Goal: Check status: Check status

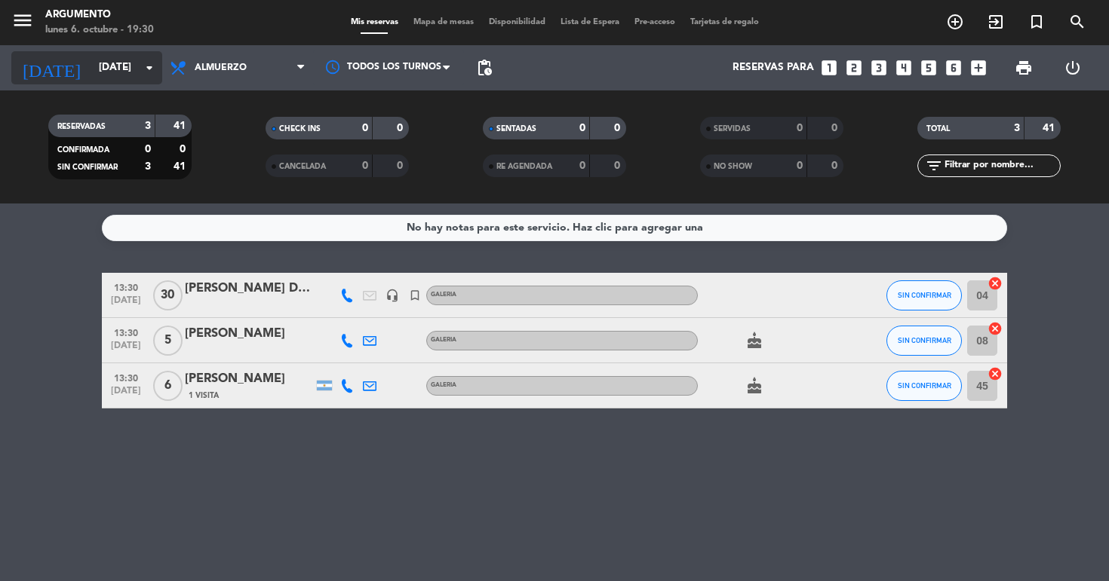
click at [91, 77] on input "[DATE]" at bounding box center [158, 67] width 135 height 27
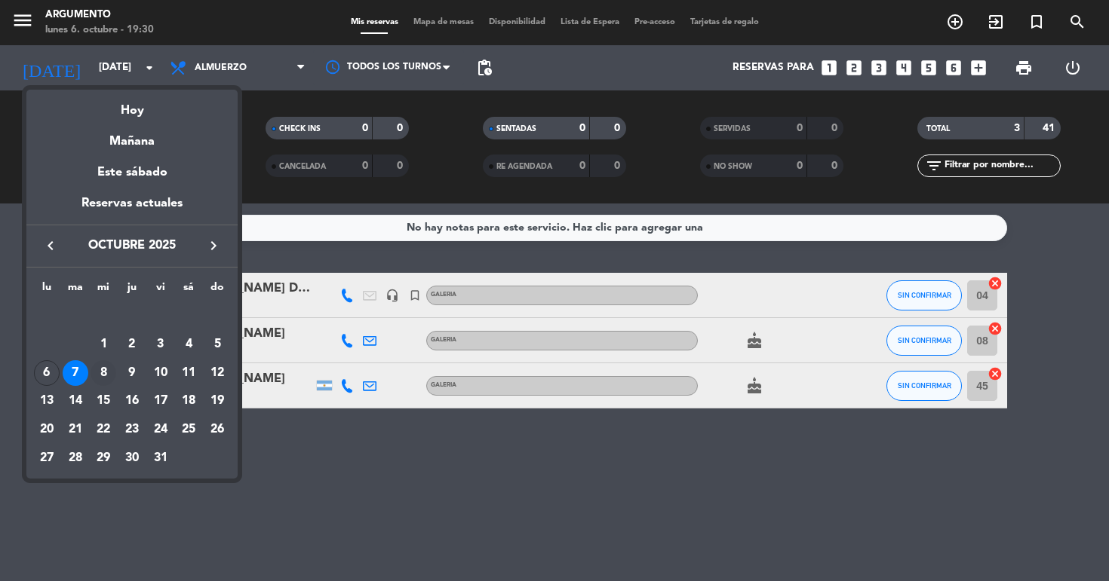
click at [102, 382] on div "8" at bounding box center [103, 373] width 26 height 26
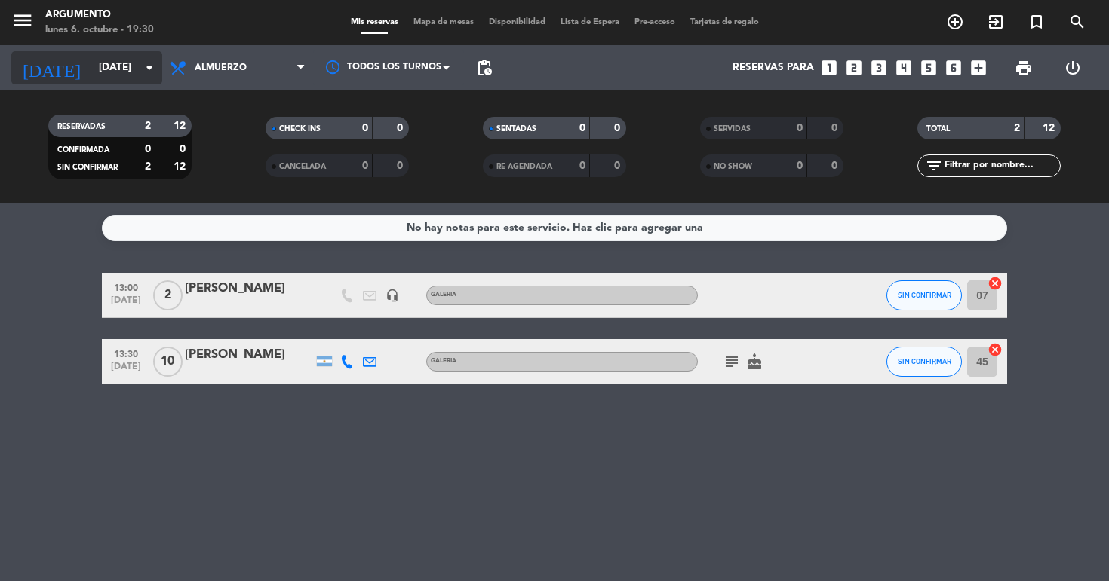
click at [91, 54] on input "[DATE]" at bounding box center [158, 67] width 135 height 27
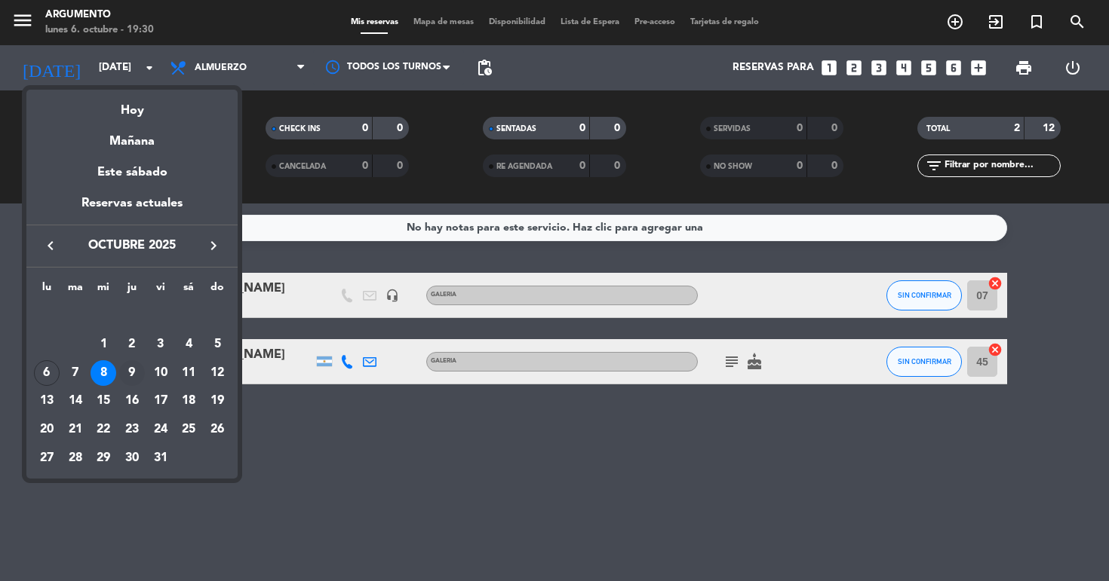
click at [137, 382] on div "9" at bounding box center [132, 373] width 26 height 26
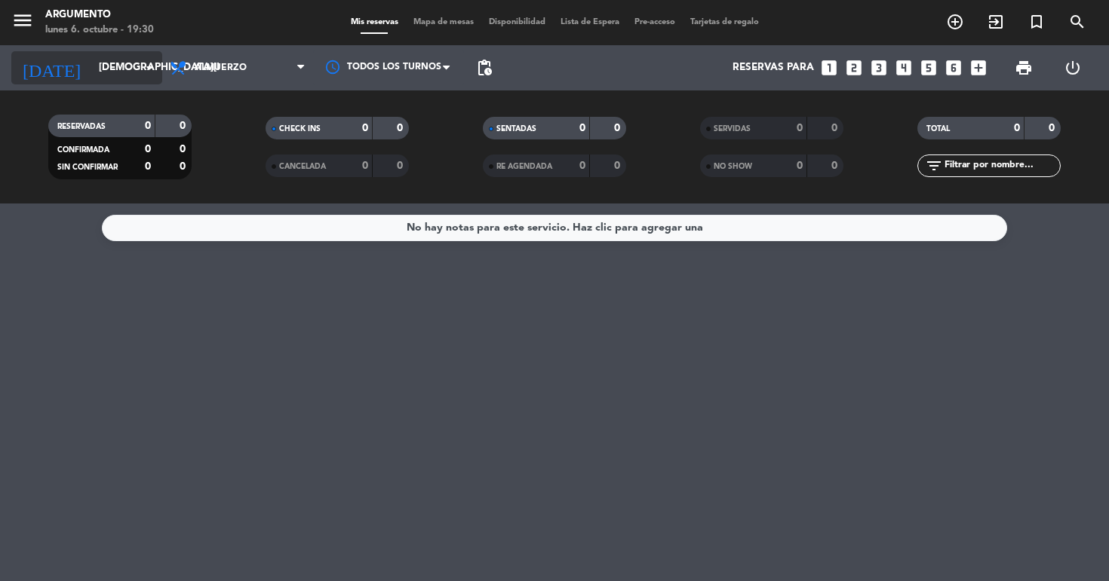
click at [48, 75] on icon "[DATE]" at bounding box center [51, 67] width 80 height 33
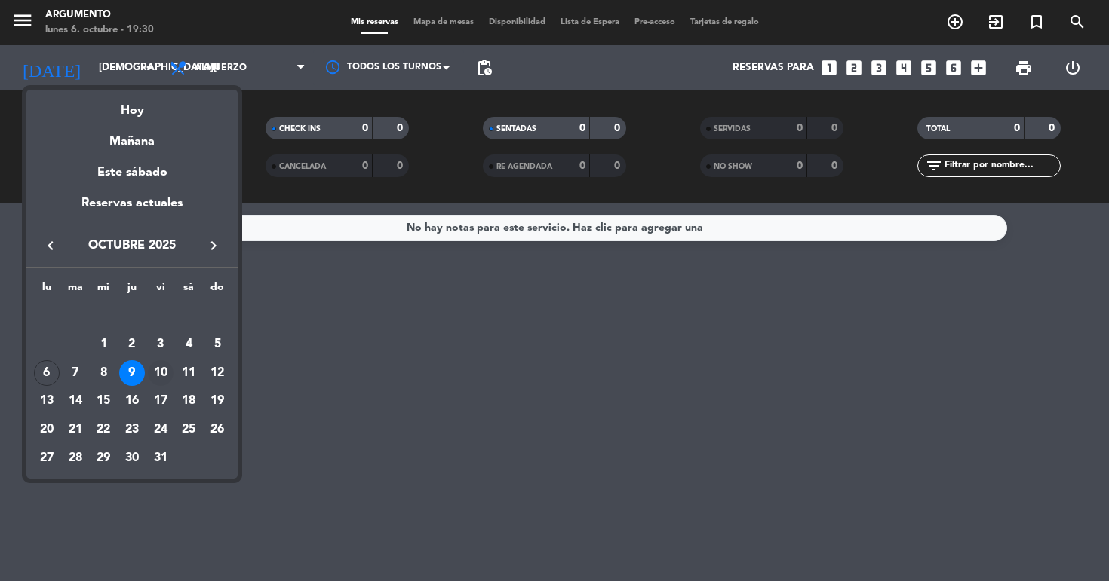
click at [159, 378] on div "10" at bounding box center [161, 373] width 26 height 26
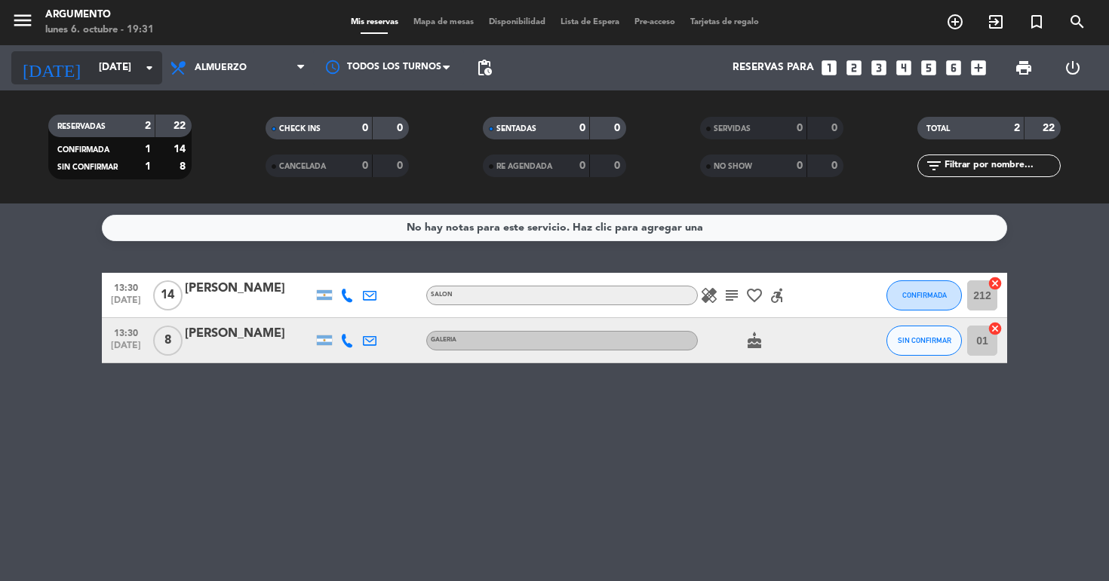
click at [99, 69] on input "[DATE]" at bounding box center [158, 67] width 135 height 27
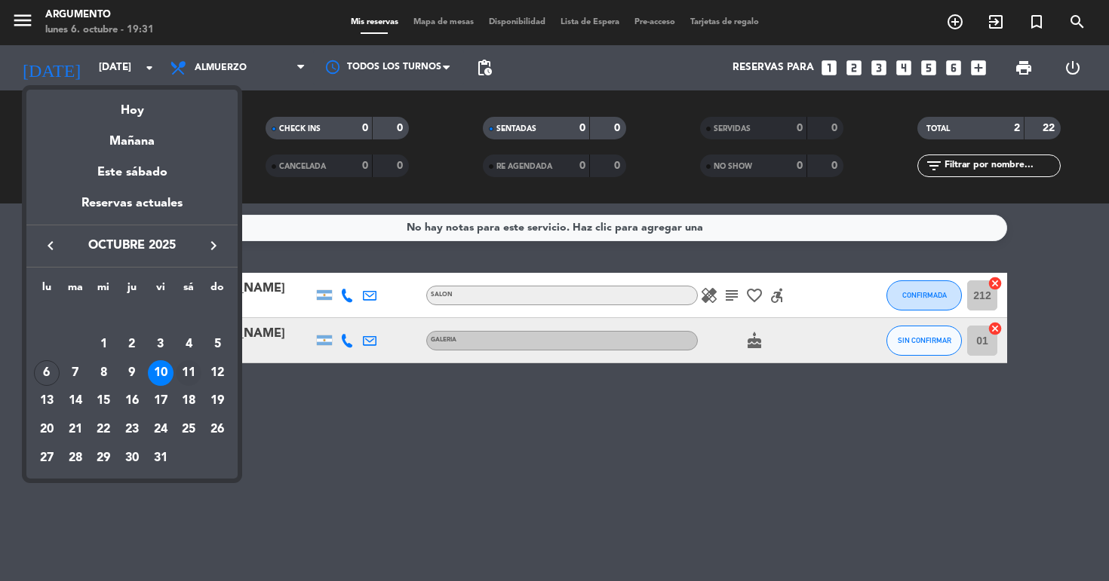
click at [195, 372] on div "11" at bounding box center [189, 373] width 26 height 26
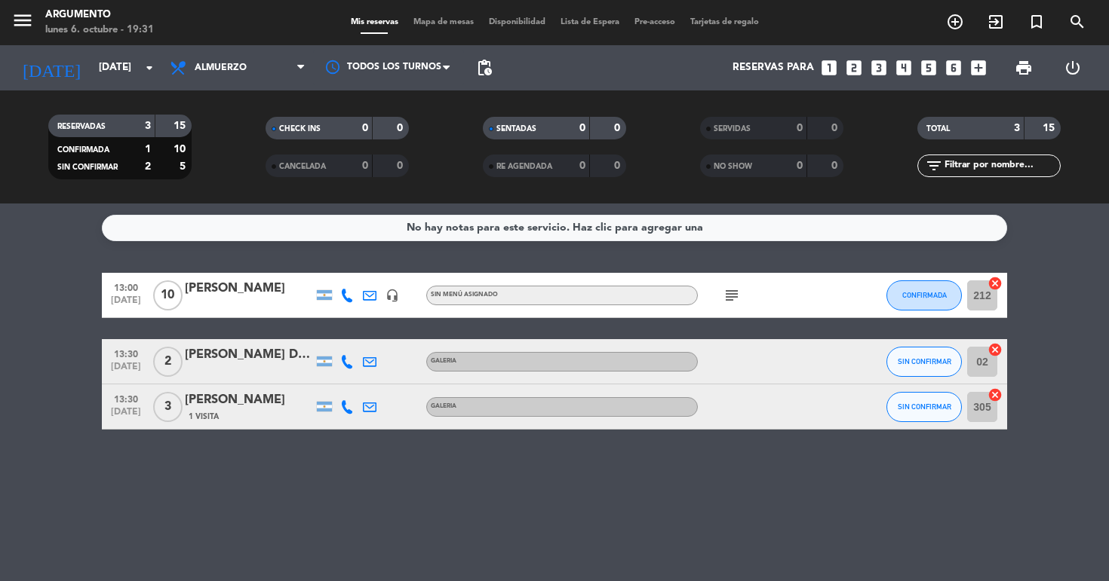
click at [729, 292] on icon "subject" at bounding box center [731, 296] width 18 height 18
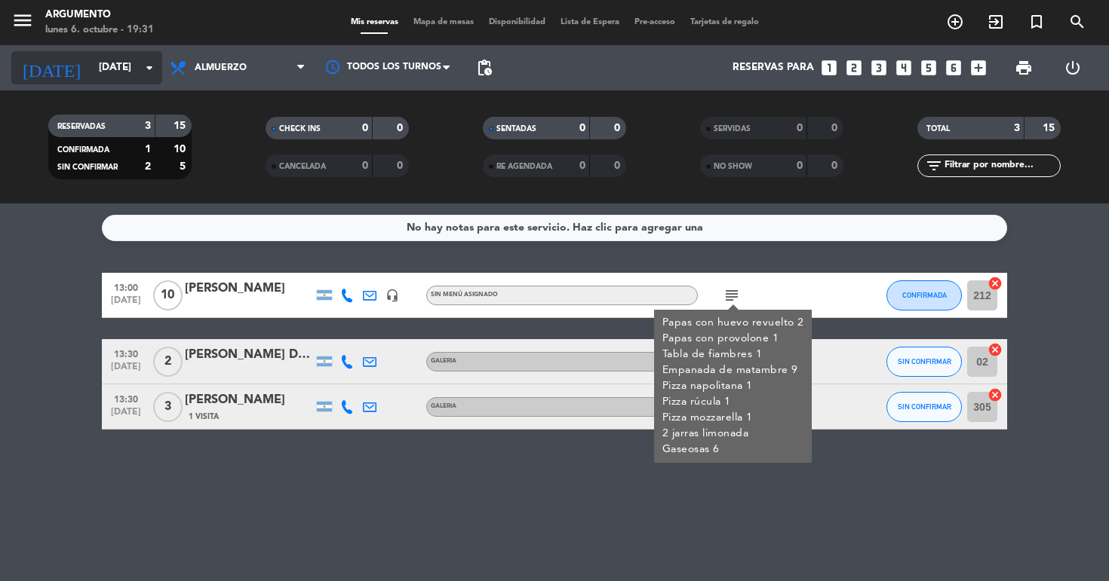
click at [125, 63] on input "[DATE]" at bounding box center [158, 67] width 135 height 27
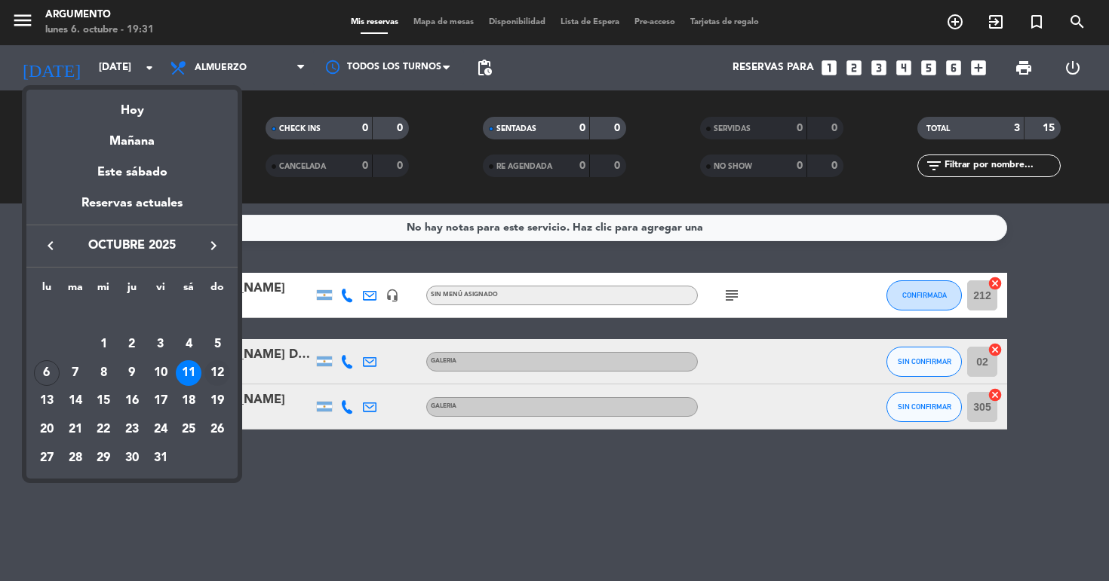
click at [215, 372] on div "12" at bounding box center [217, 373] width 26 height 26
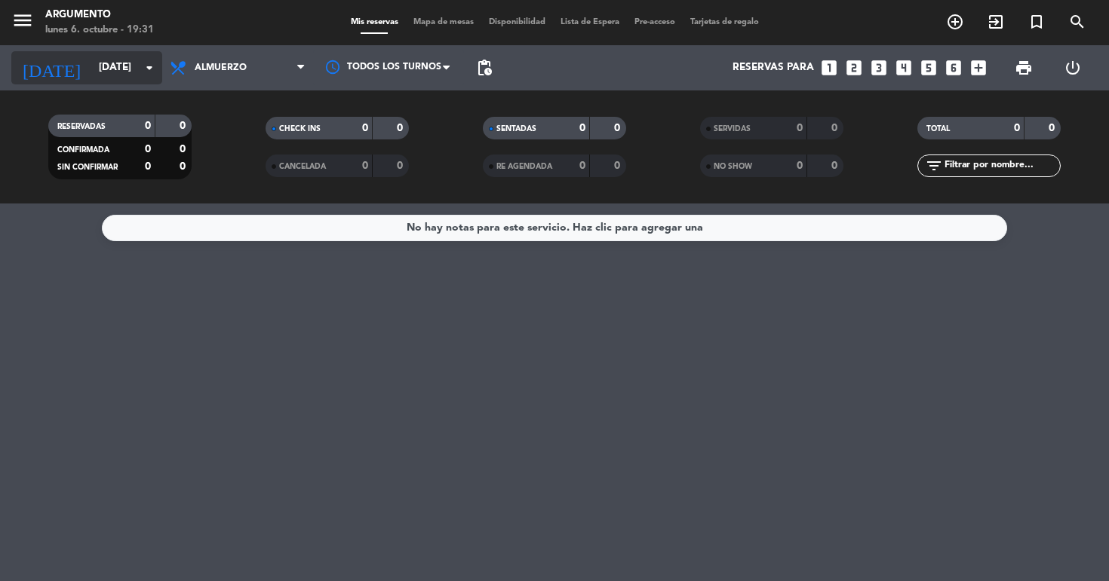
click at [91, 78] on input "[DATE]" at bounding box center [158, 67] width 135 height 27
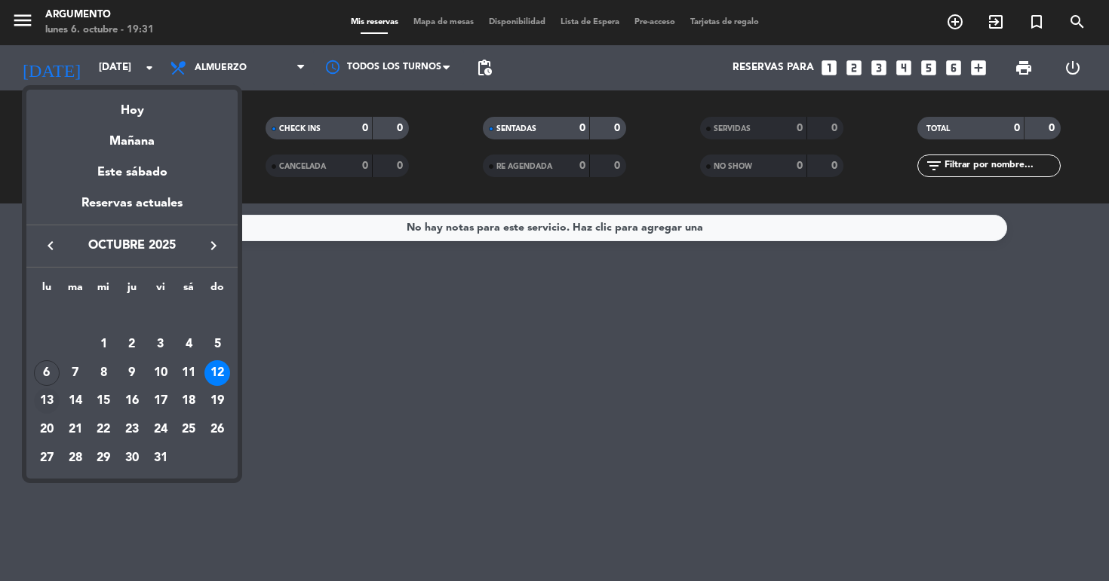
click at [51, 403] on div "13" at bounding box center [47, 401] width 26 height 26
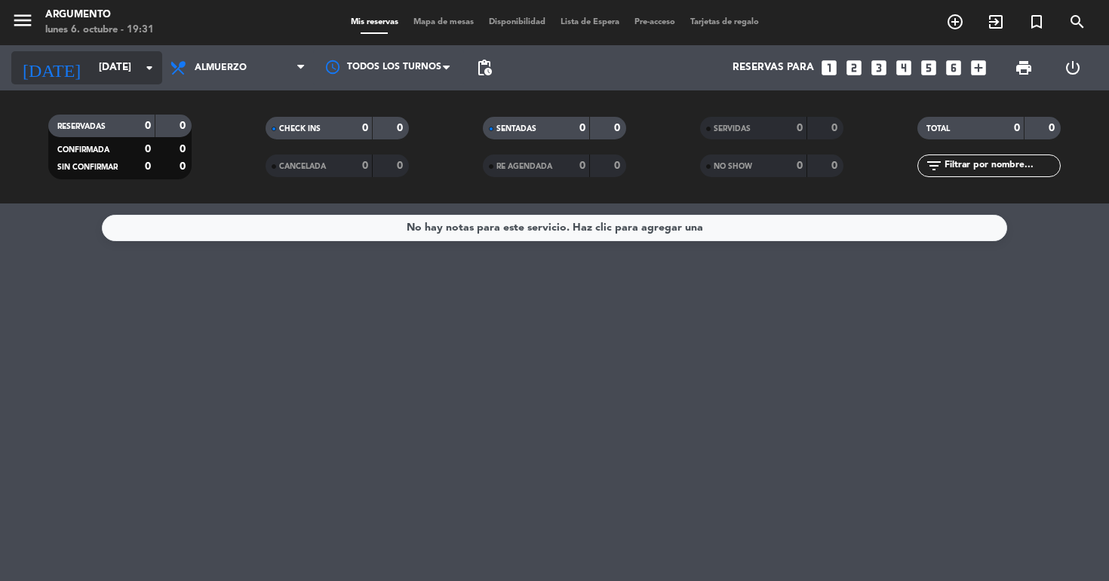
click at [94, 60] on input "[DATE]" at bounding box center [158, 67] width 135 height 27
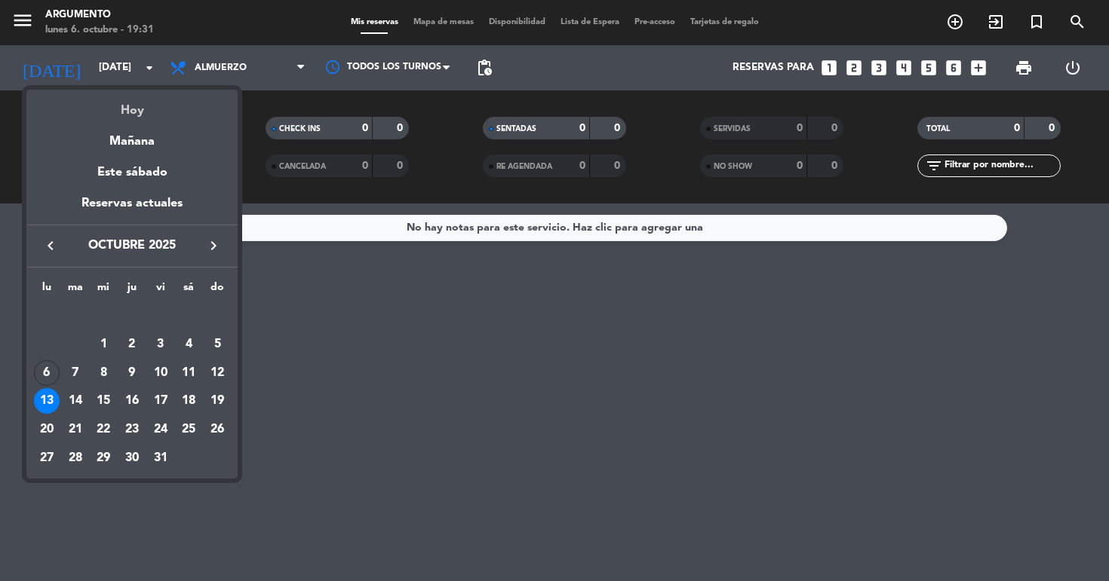
click at [140, 113] on div "Hoy" at bounding box center [131, 105] width 211 height 31
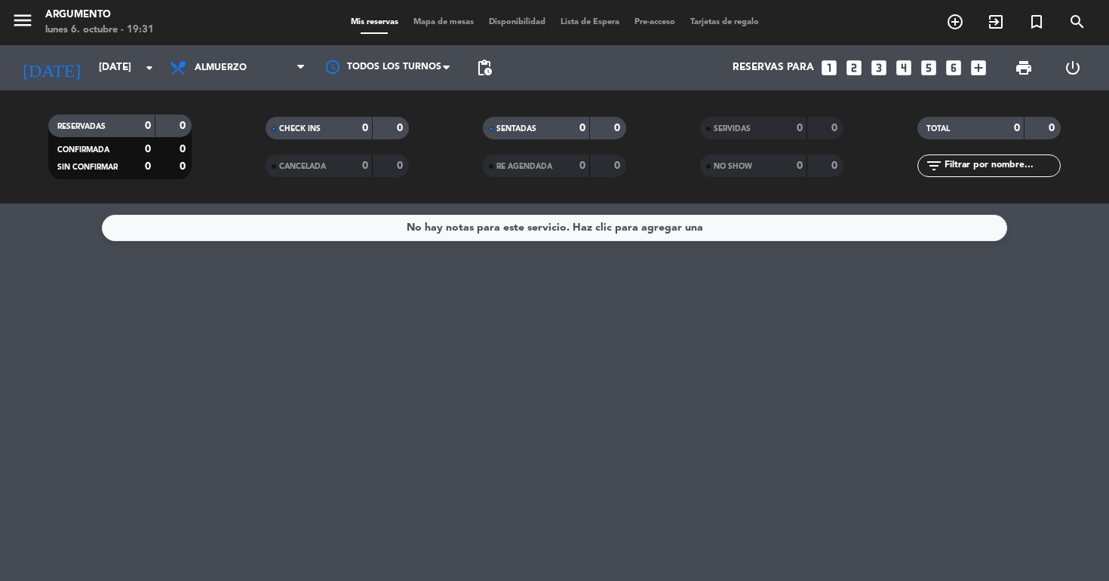
type input "[DATE]"
click at [192, 82] on span "Almuerzo" at bounding box center [237, 67] width 151 height 33
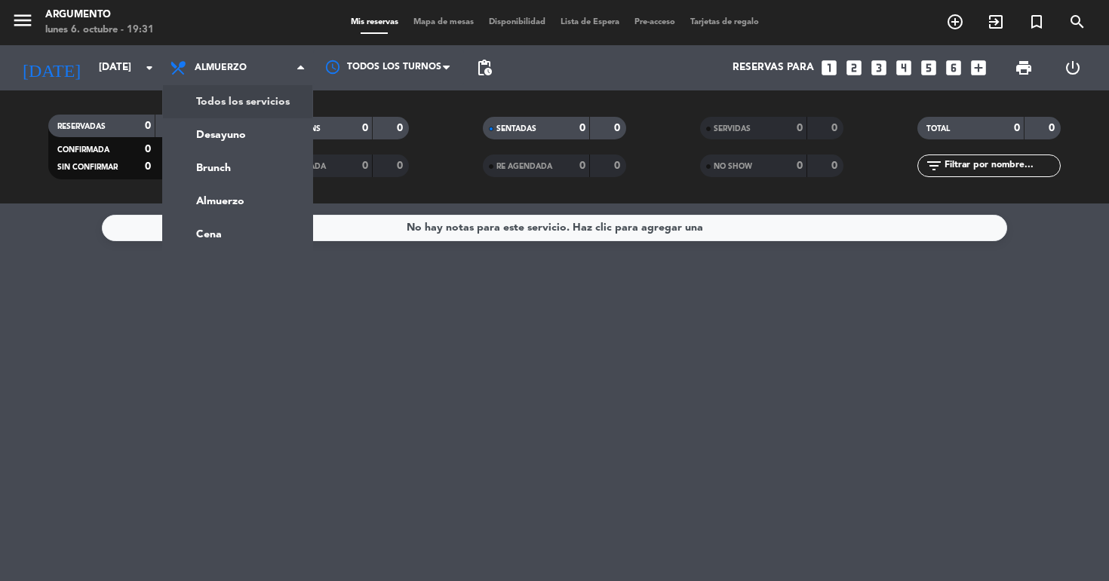
click at [268, 100] on div "menu Argumento [DATE] 6. octubre - 19:31 Mis reservas Mapa de mesas Disponibili…" at bounding box center [554, 102] width 1109 height 204
